Goal: Task Accomplishment & Management: Manage account settings

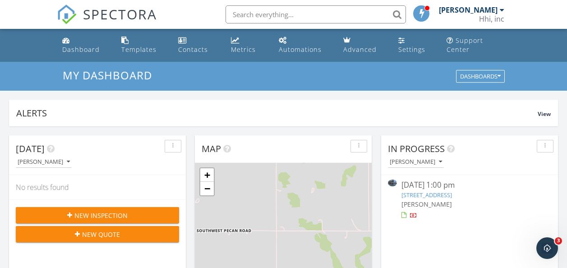
click at [435, 196] on link "7606 SW Cherokee Ave, Lawton, OK 73505" at bounding box center [427, 195] width 51 height 8
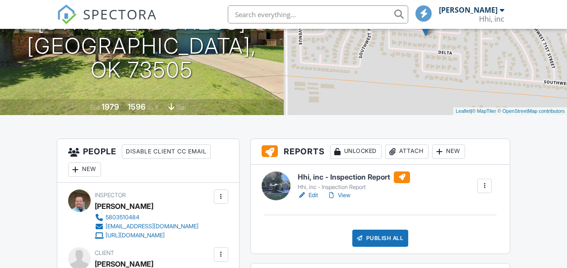
scroll to position [180, 0]
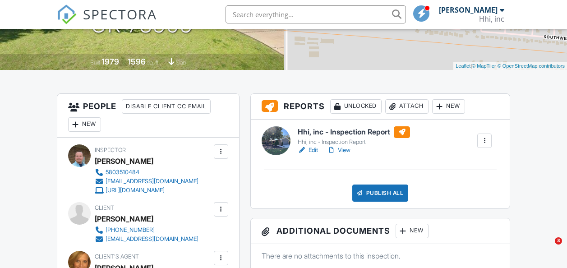
click at [348, 151] on link "View" at bounding box center [338, 150] width 23 height 9
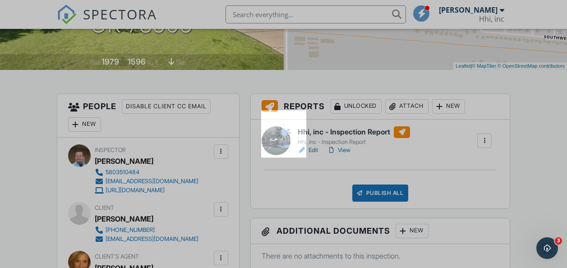
scroll to position [0, 0]
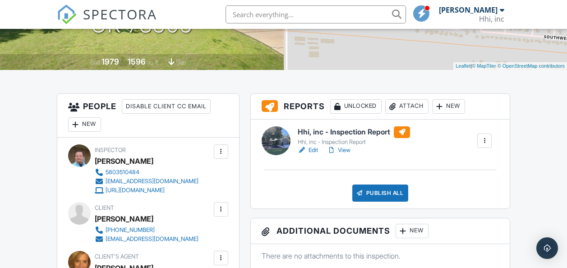
click at [311, 149] on link "Edit" at bounding box center [308, 150] width 20 height 9
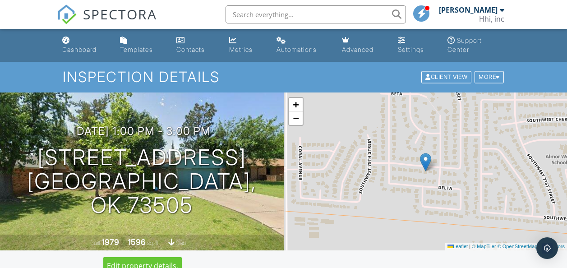
click at [0, 0] on div at bounding box center [0, 0] width 0 height 0
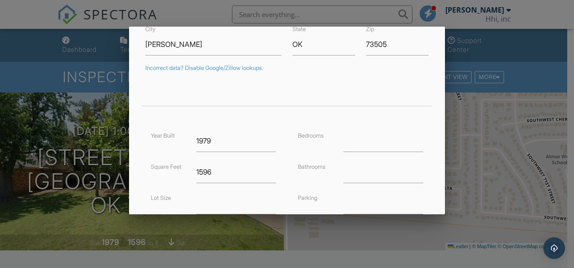
scroll to position [135, 0]
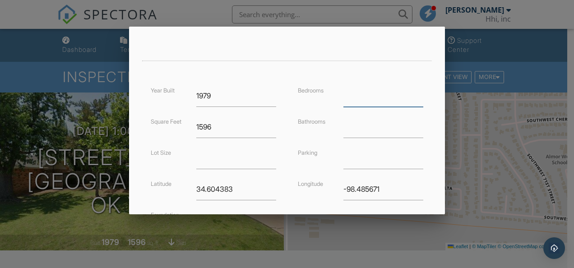
click at [350, 101] on input "number" at bounding box center [383, 96] width 80 height 22
click at [414, 94] on input "1" at bounding box center [383, 96] width 80 height 22
click at [414, 94] on input "2" at bounding box center [383, 96] width 80 height 22
type input "3"
click at [414, 94] on input "3" at bounding box center [383, 96] width 80 height 22
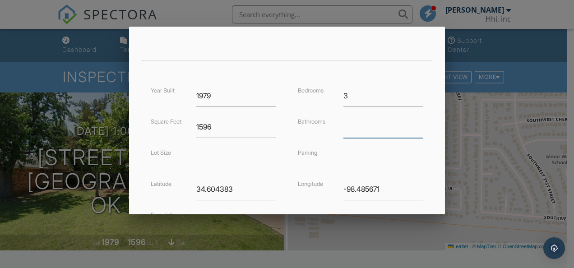
click at [398, 126] on input "number" at bounding box center [383, 127] width 80 height 22
type input "1.75"
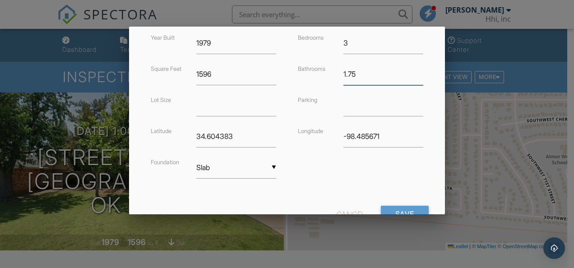
scroll to position [222, 0]
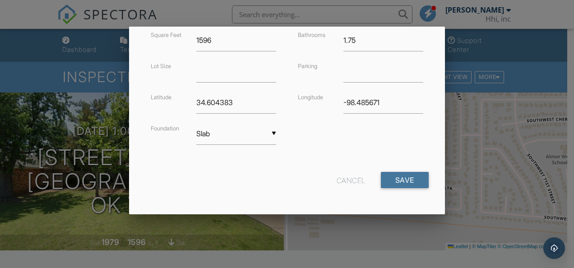
click at [389, 177] on input "Save" at bounding box center [405, 180] width 48 height 16
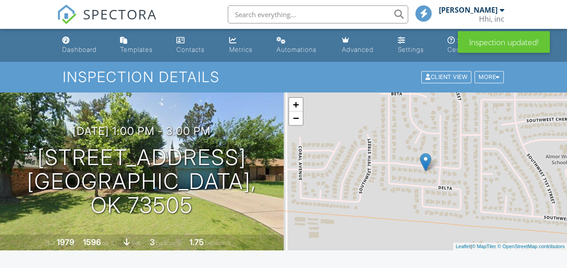
scroll to position [135, 0]
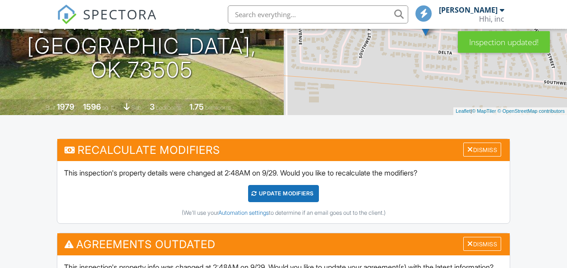
click at [479, 149] on div "Dismiss" at bounding box center [482, 150] width 38 height 14
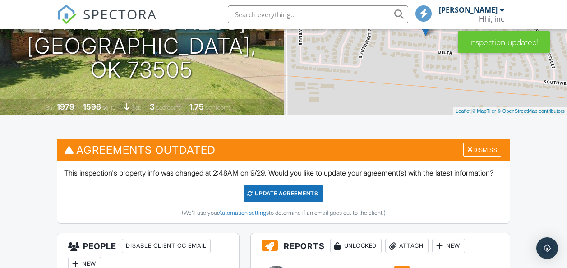
click at [482, 148] on div "Dismiss" at bounding box center [482, 150] width 38 height 14
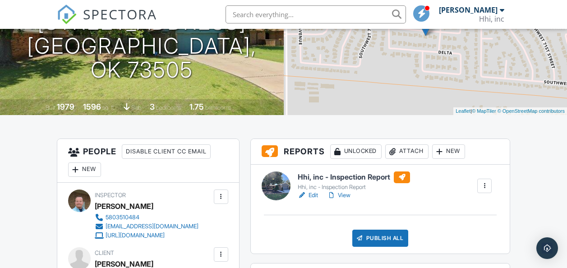
click at [357, 187] on div "Hhi, inc - Inspection Report" at bounding box center [354, 187] width 112 height 7
